Goal: Transaction & Acquisition: Book appointment/travel/reservation

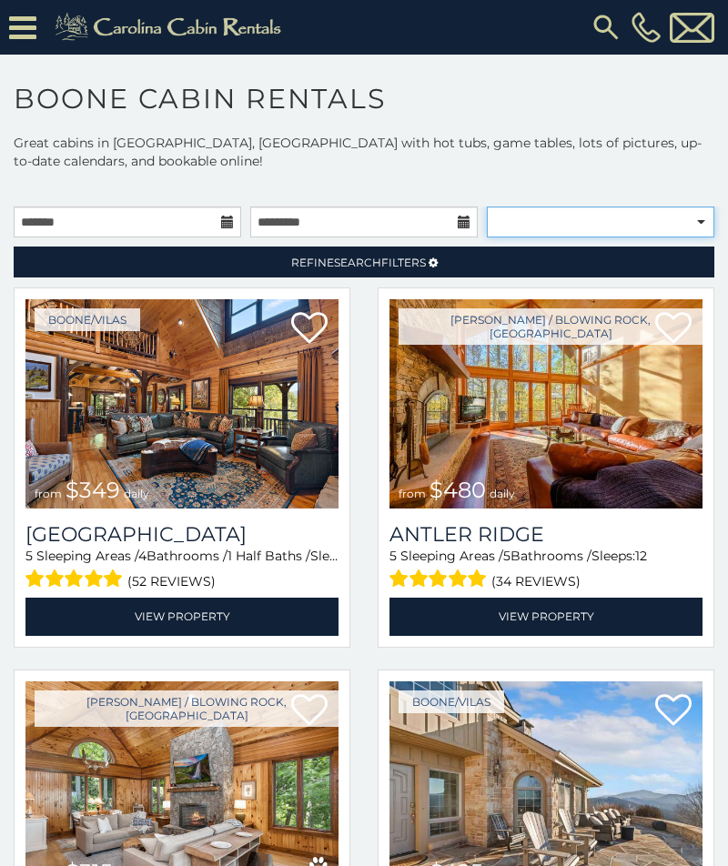
click at [702, 229] on select "**********" at bounding box center [600, 222] width 227 height 31
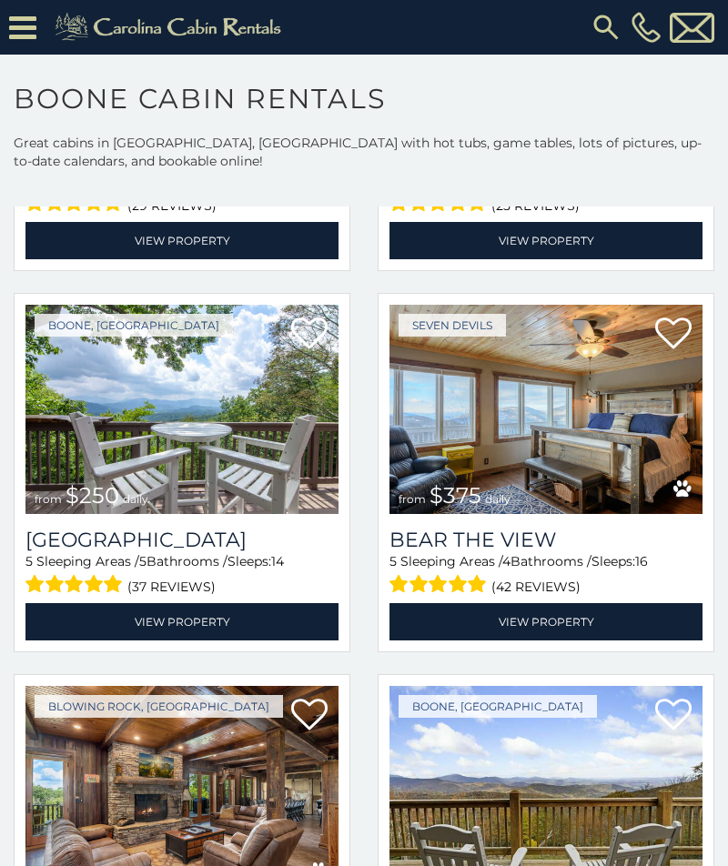
scroll to position [3001, 0]
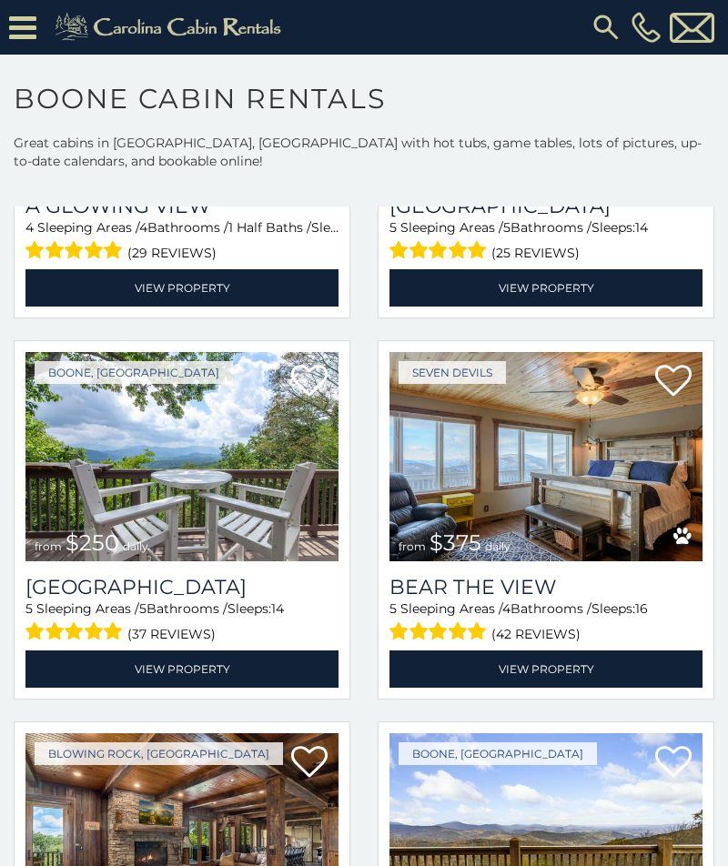
click at [95, 687] on link "View Property" at bounding box center [181, 669] width 313 height 37
click at [118, 501] on img at bounding box center [181, 456] width 313 height 209
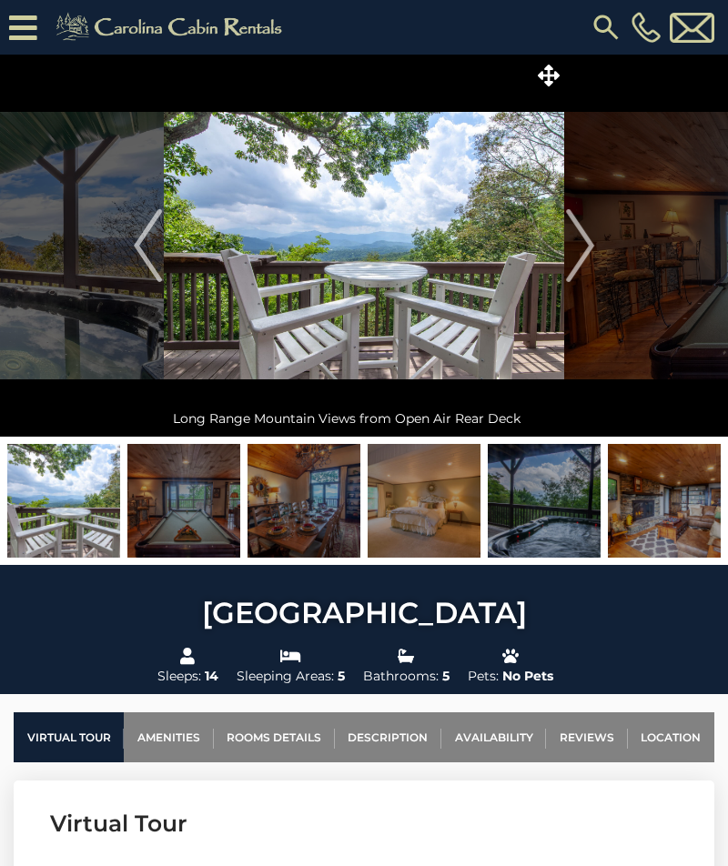
click at [593, 251] on img "Next" at bounding box center [579, 245] width 27 height 73
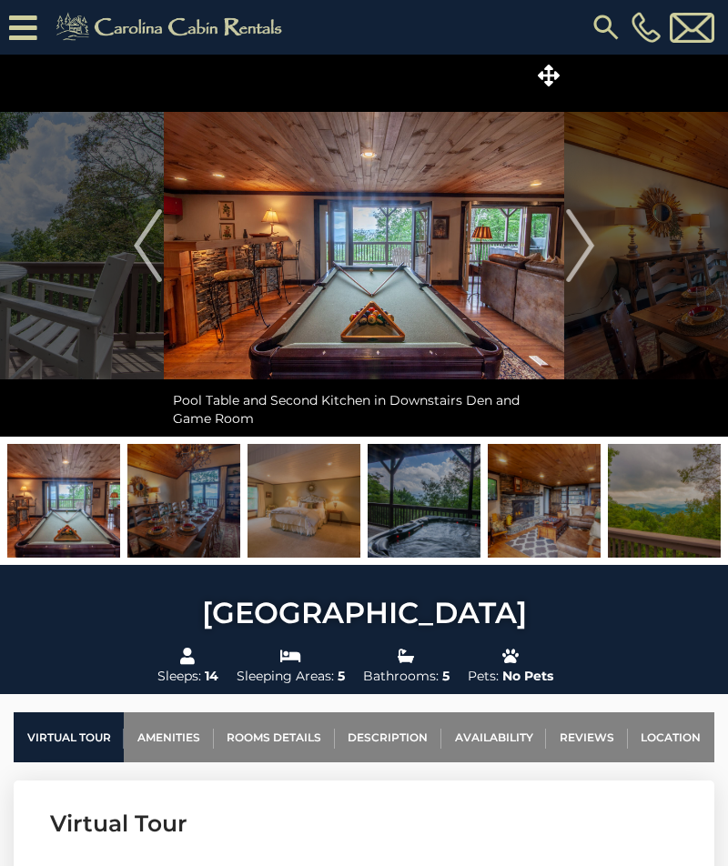
click at [583, 255] on img "Next" at bounding box center [579, 245] width 27 height 73
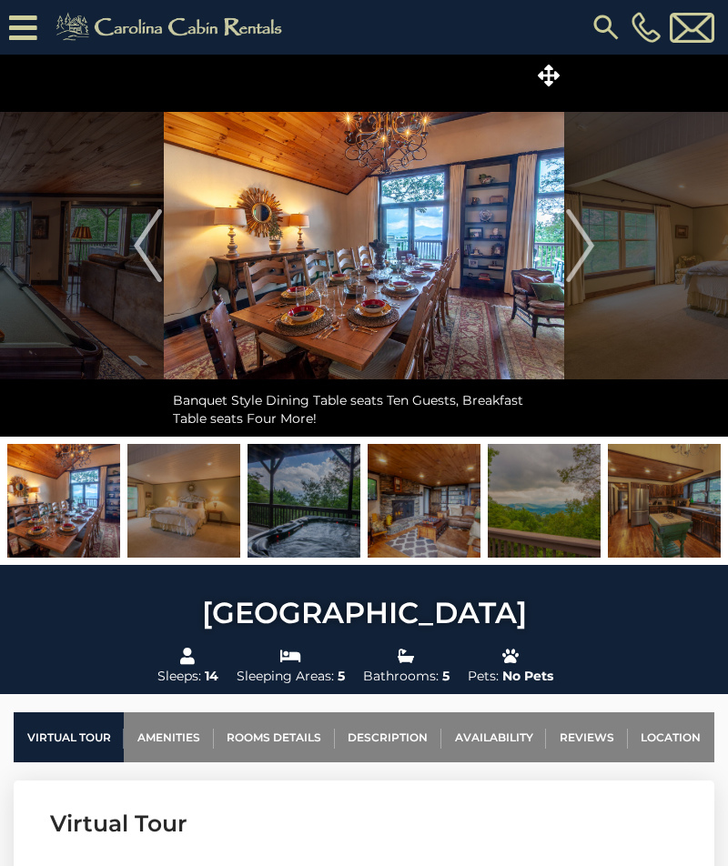
click at [594, 252] on button "Next" at bounding box center [580, 246] width 32 height 382
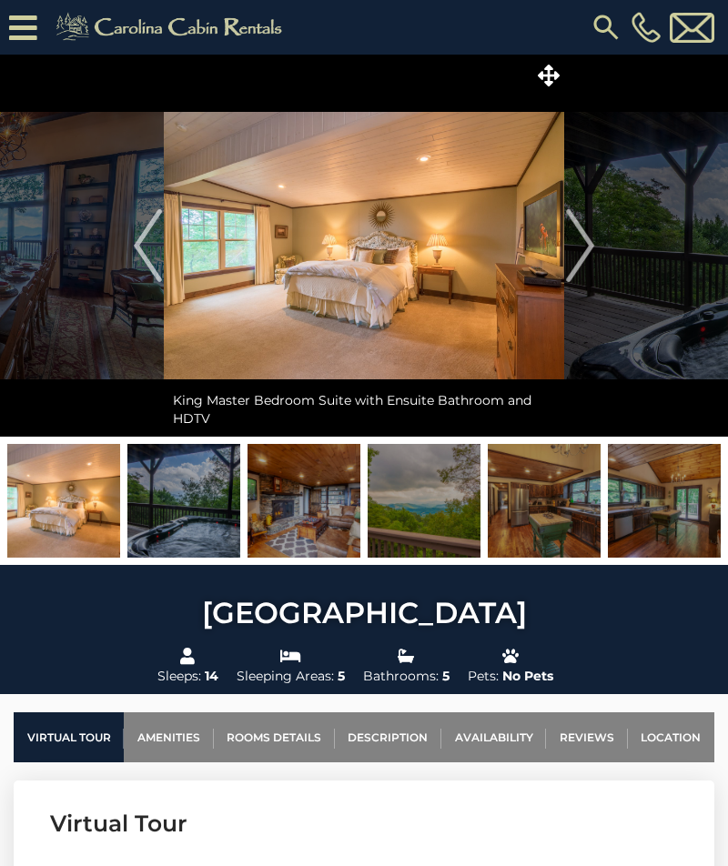
click at [583, 256] on img "Next" at bounding box center [579, 245] width 27 height 73
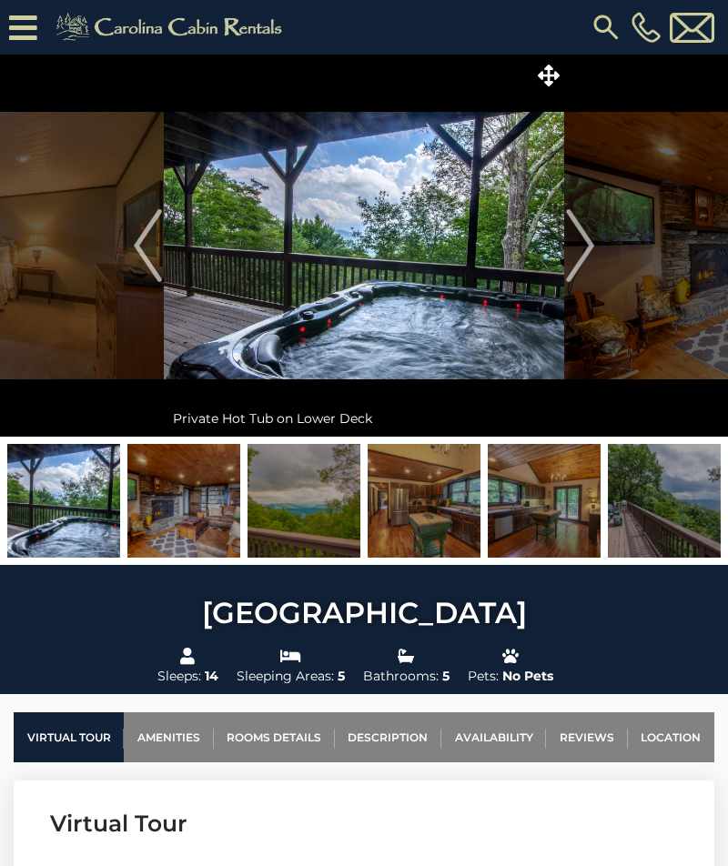
click at [586, 257] on img "Next" at bounding box center [579, 245] width 27 height 73
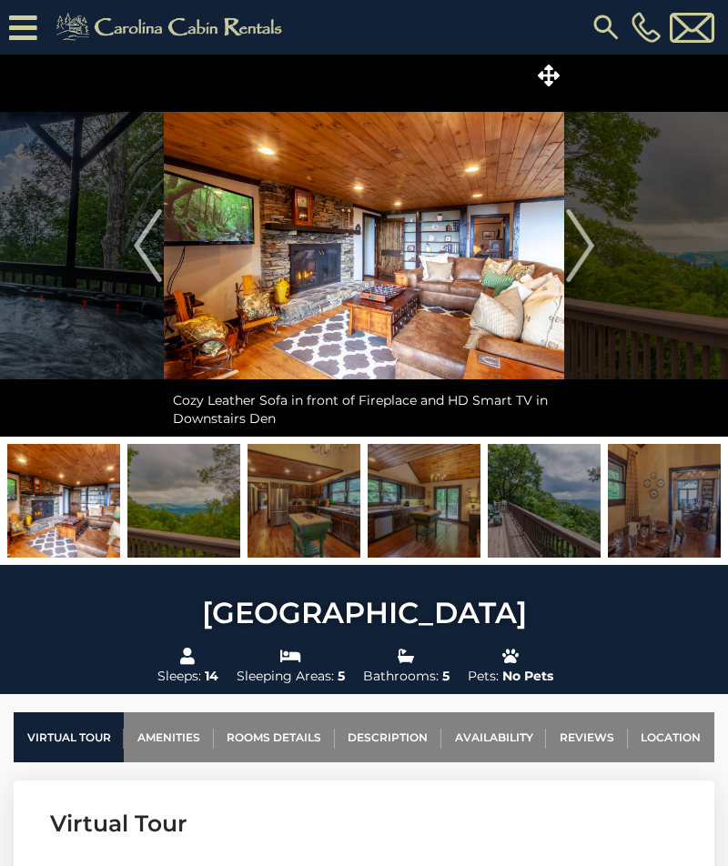
click at [588, 257] on img "Next" at bounding box center [579, 245] width 27 height 73
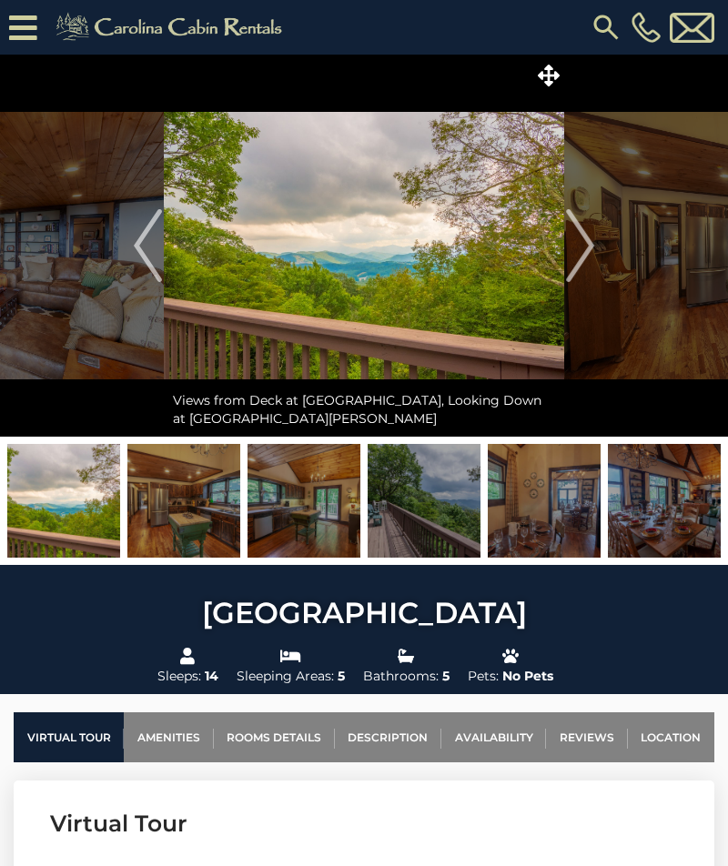
click at [580, 274] on img "Next" at bounding box center [579, 245] width 27 height 73
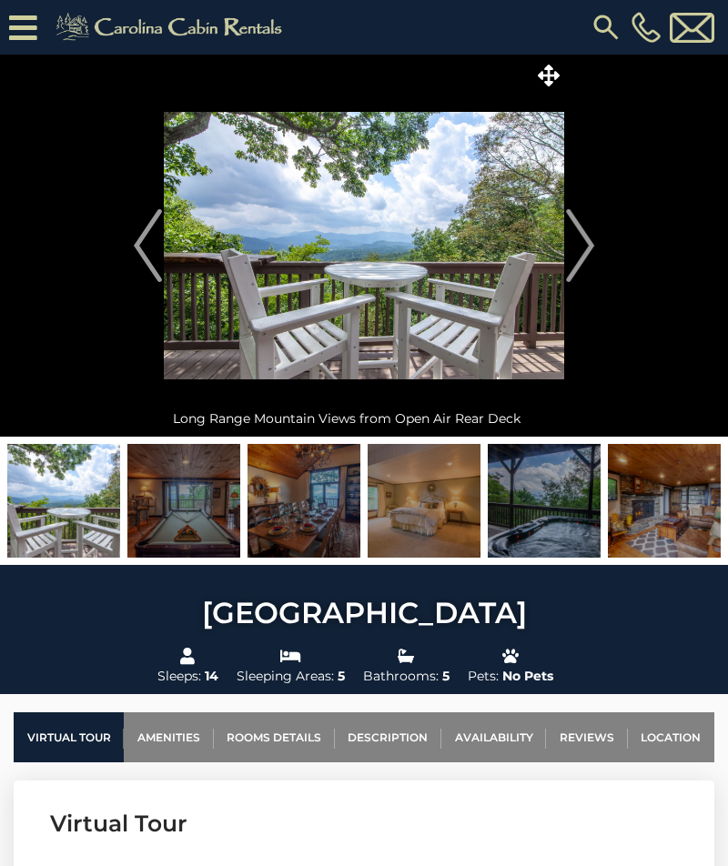
scroll to position [2, 0]
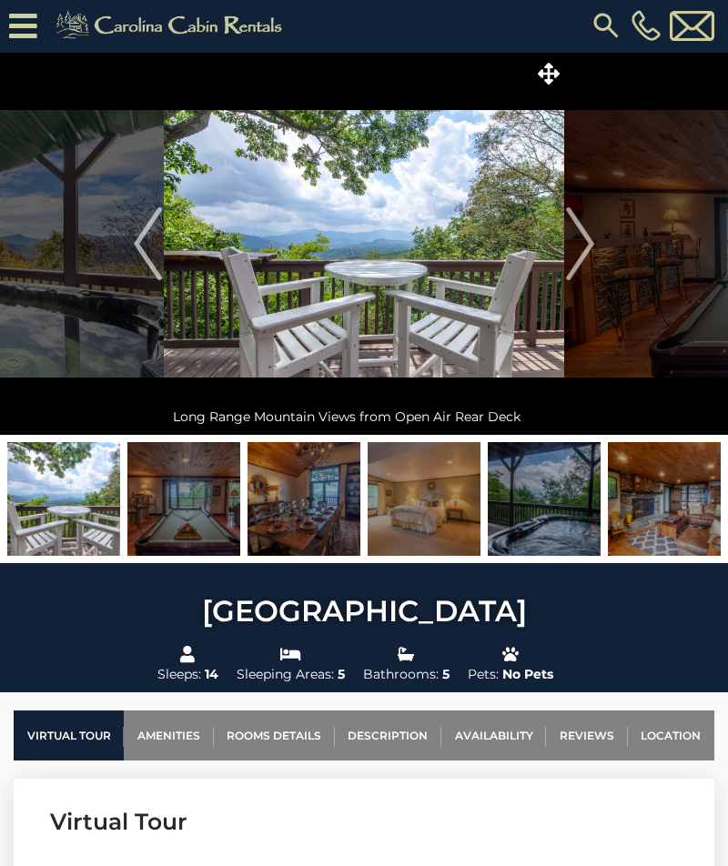
click at [595, 241] on button "Next" at bounding box center [580, 244] width 32 height 382
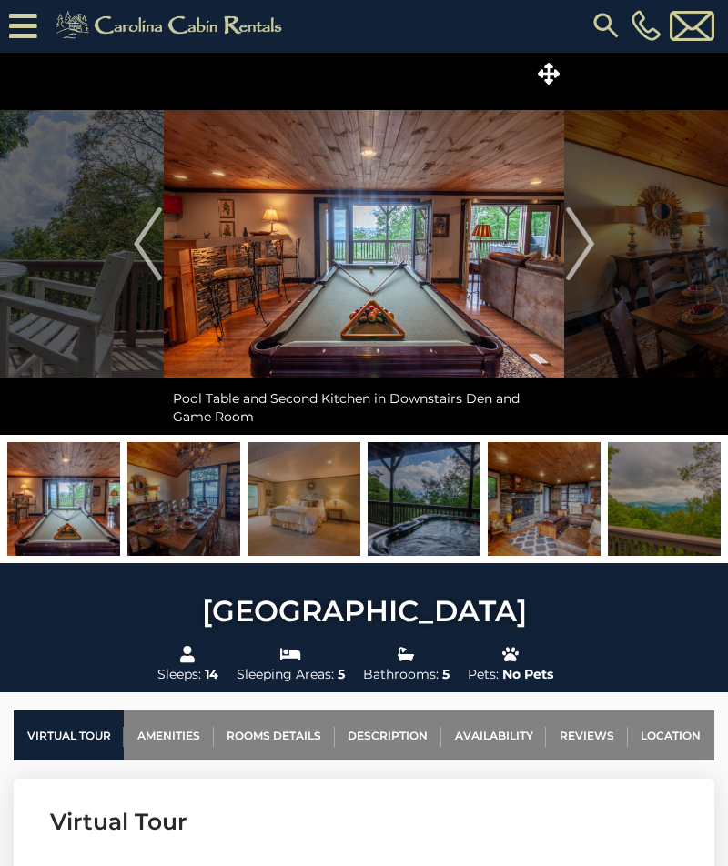
click at [581, 230] on img "Next" at bounding box center [579, 243] width 27 height 73
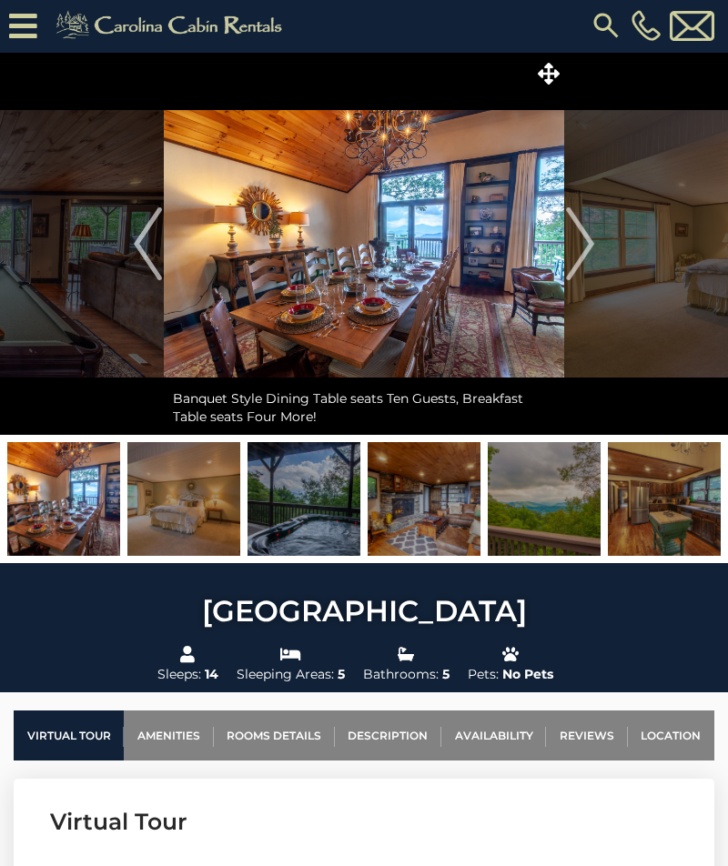
click at [589, 222] on img "Next" at bounding box center [579, 243] width 27 height 73
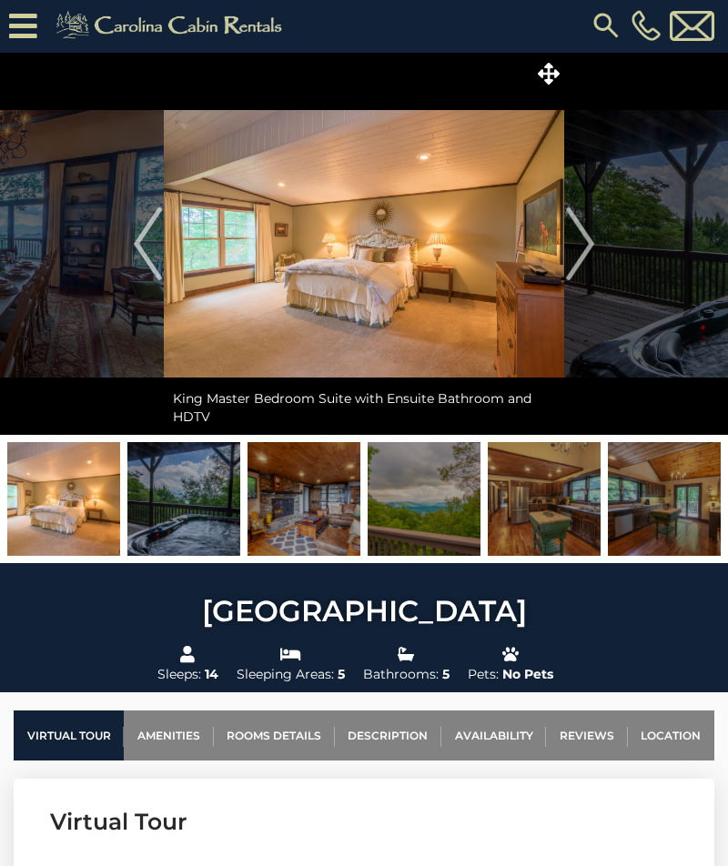
click at [591, 234] on img "Next" at bounding box center [579, 243] width 27 height 73
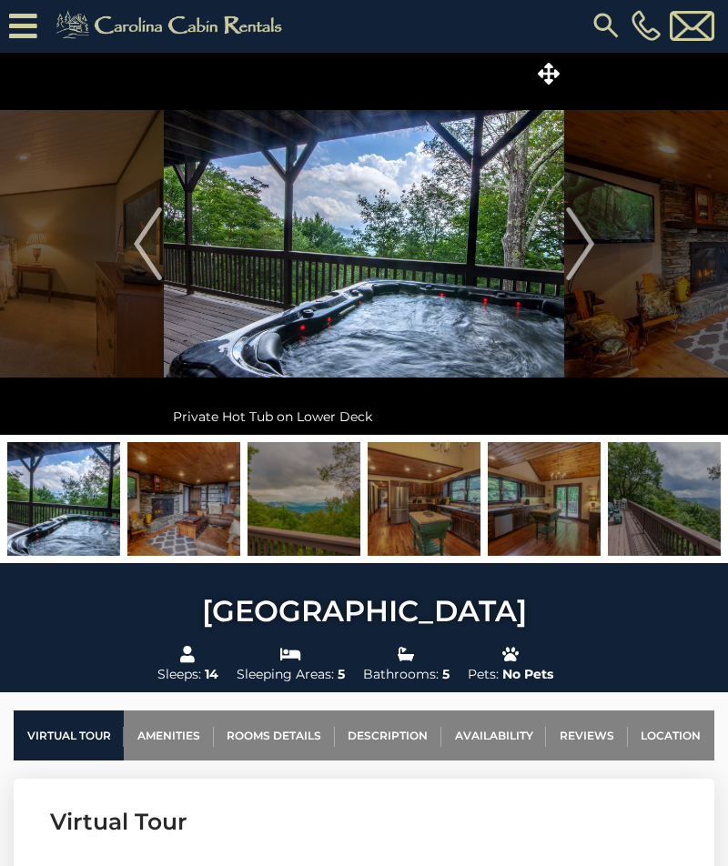
click at [585, 228] on img "Next" at bounding box center [579, 243] width 27 height 73
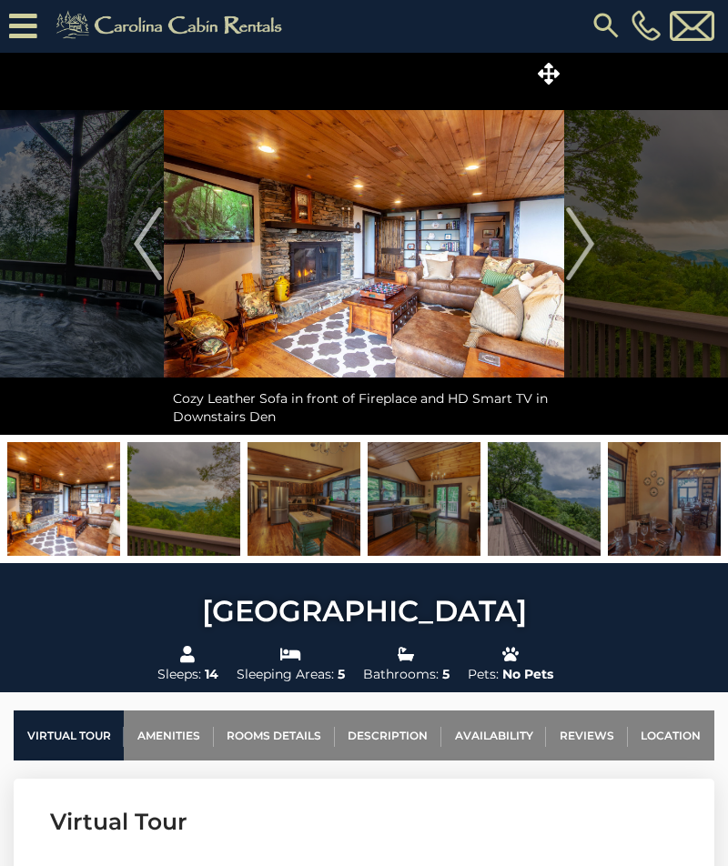
click at [584, 237] on img "Next" at bounding box center [579, 243] width 27 height 73
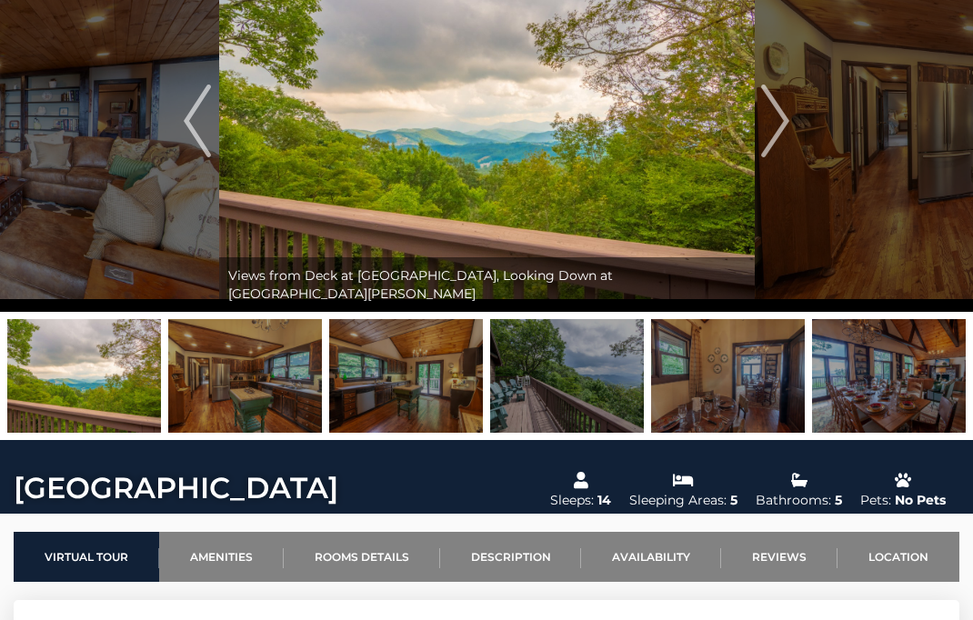
scroll to position [0, 0]
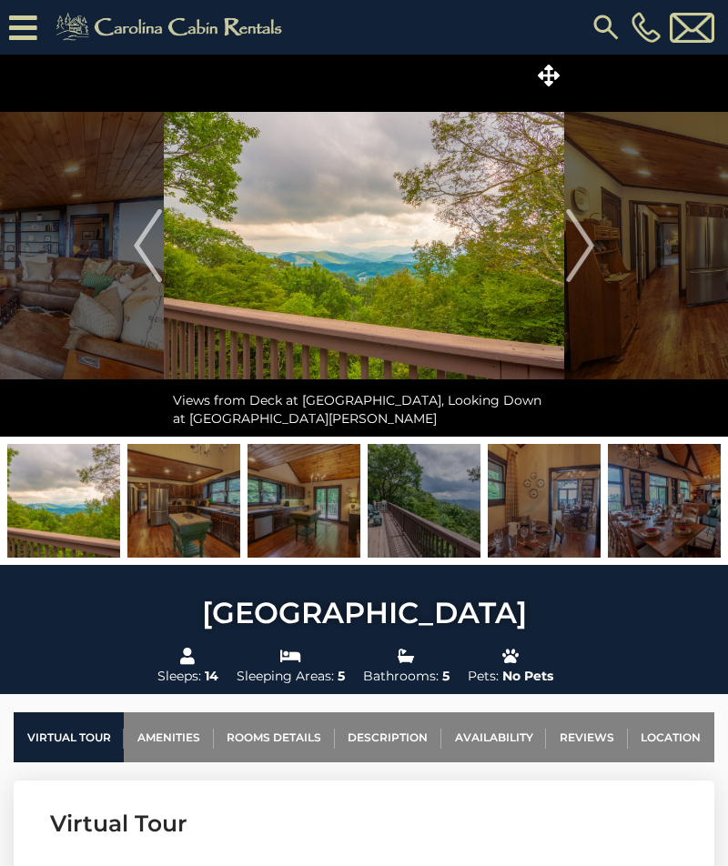
click at [589, 264] on img "Next" at bounding box center [579, 245] width 27 height 73
